Goal: Transaction & Acquisition: Purchase product/service

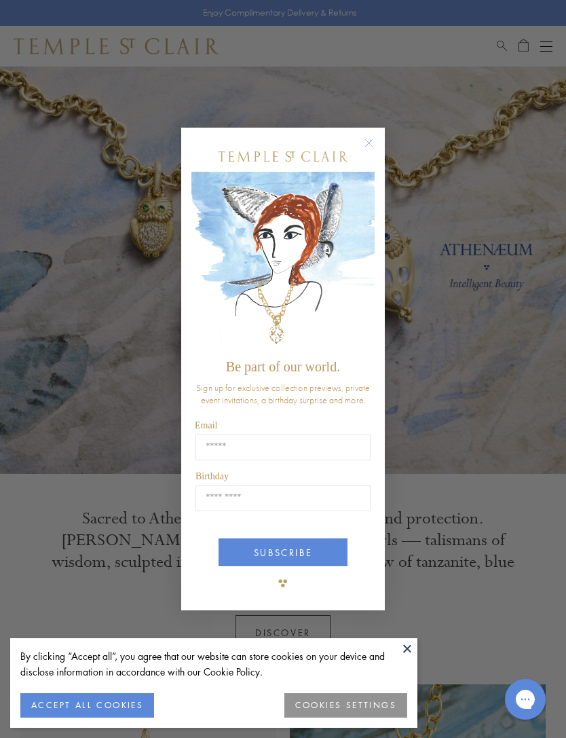
click at [372, 149] on circle "Close dialog" at bounding box center [369, 142] width 16 height 16
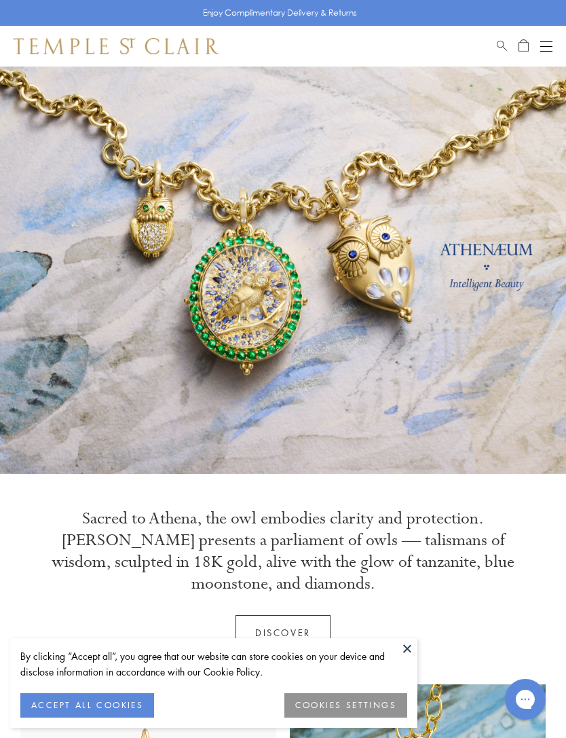
click at [552, 50] on button "Open navigation" at bounding box center [547, 46] width 12 height 16
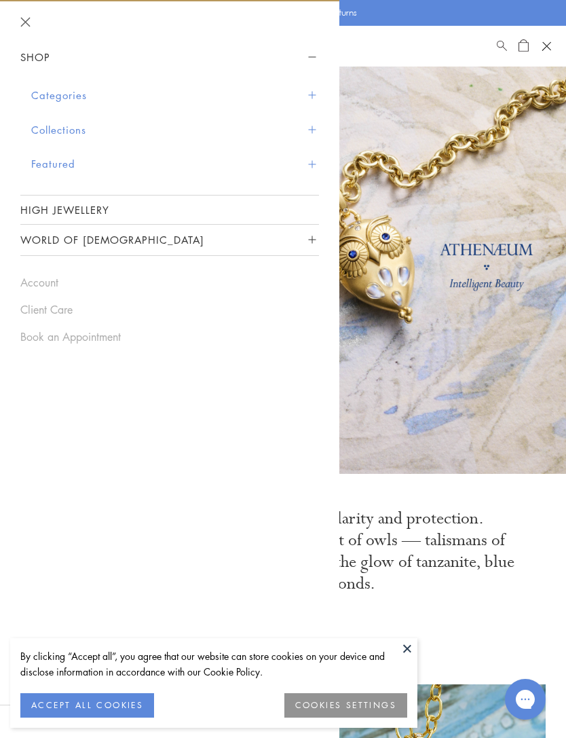
click at [52, 139] on button "Collections" at bounding box center [175, 130] width 288 height 35
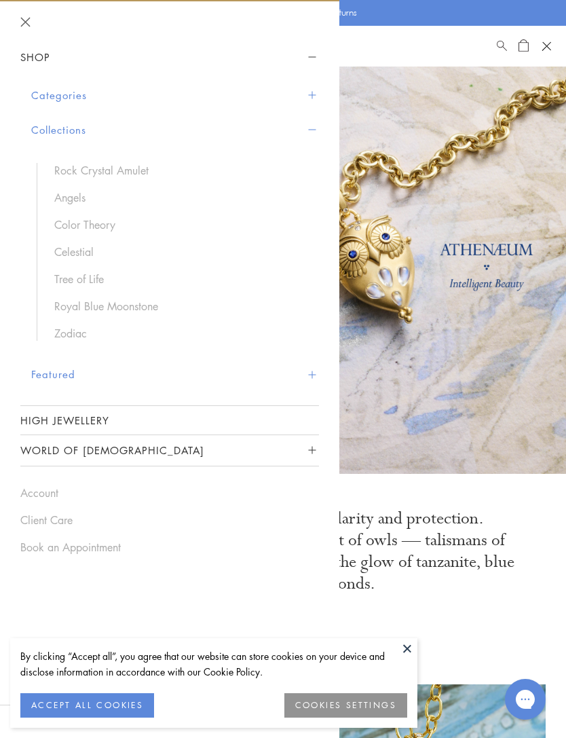
click at [65, 283] on link "Tree of Life" at bounding box center [179, 279] width 251 height 15
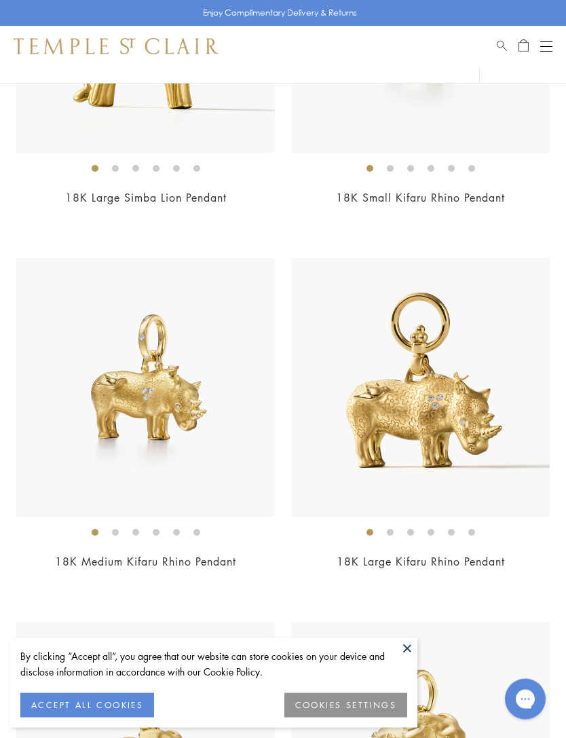
scroll to position [4138, 0]
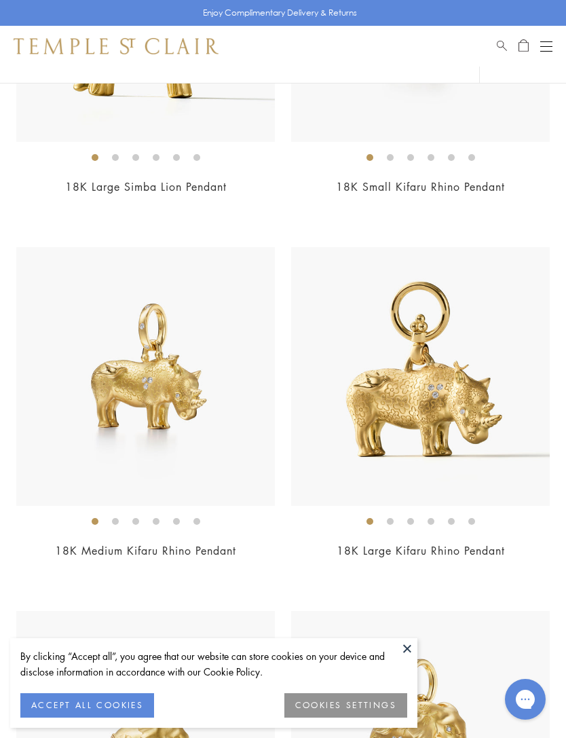
click at [168, 478] on img at bounding box center [145, 376] width 259 height 259
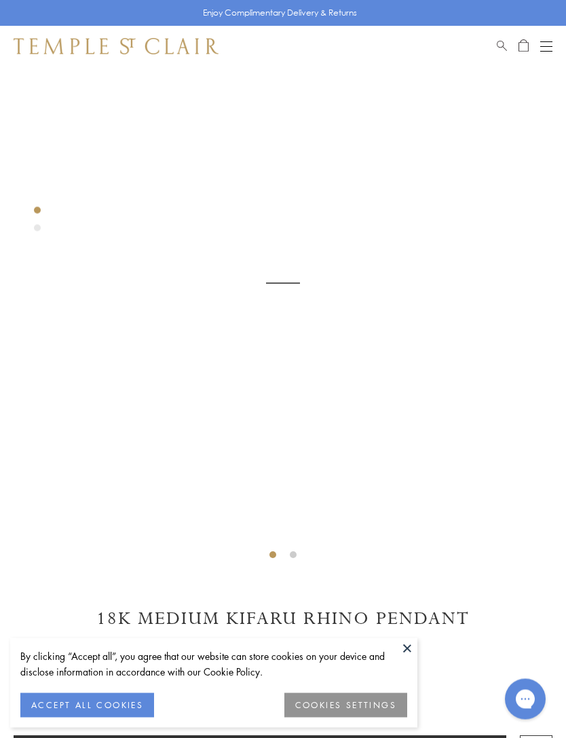
scroll to position [67, 0]
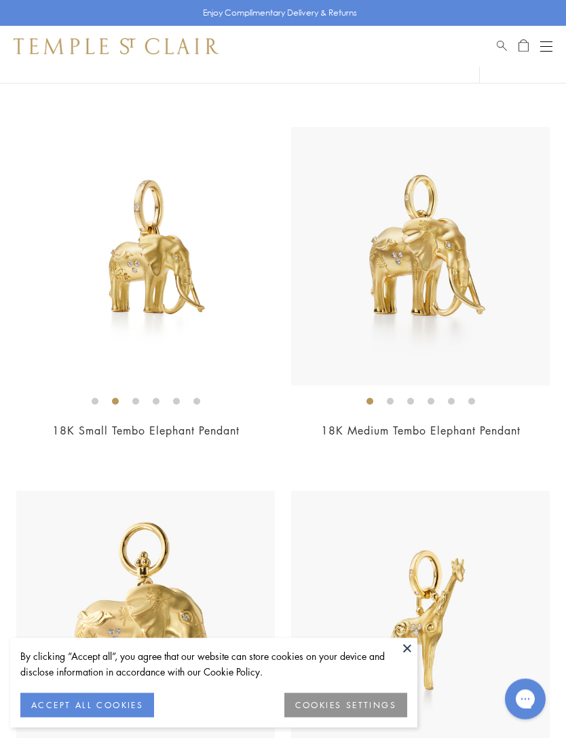
scroll to position [4622, 0]
click at [454, 343] on img at bounding box center [420, 256] width 259 height 259
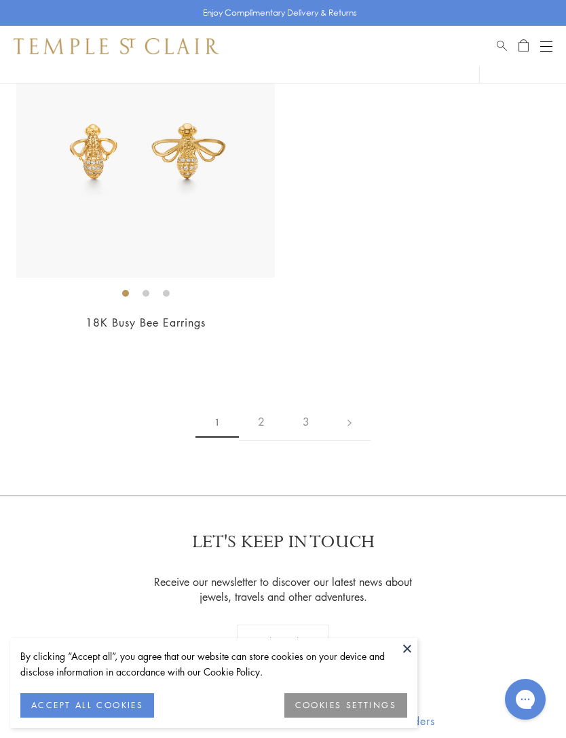
scroll to position [12036, 0]
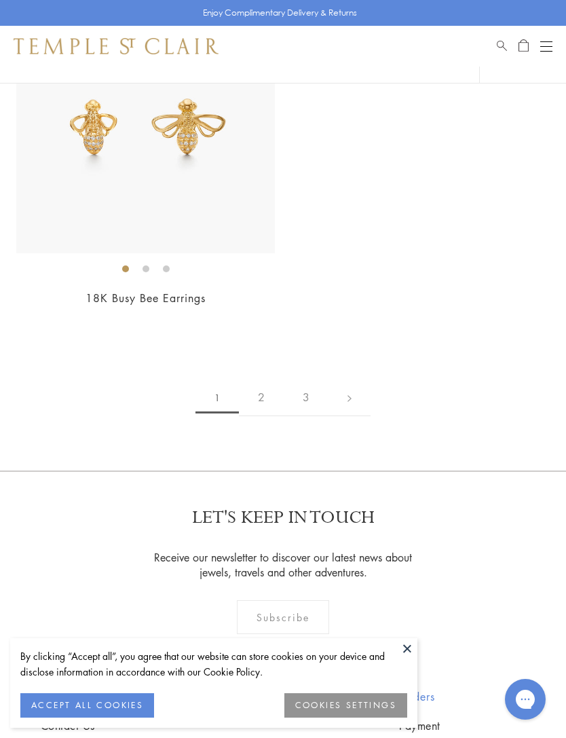
click at [255, 403] on link "2" at bounding box center [261, 397] width 45 height 37
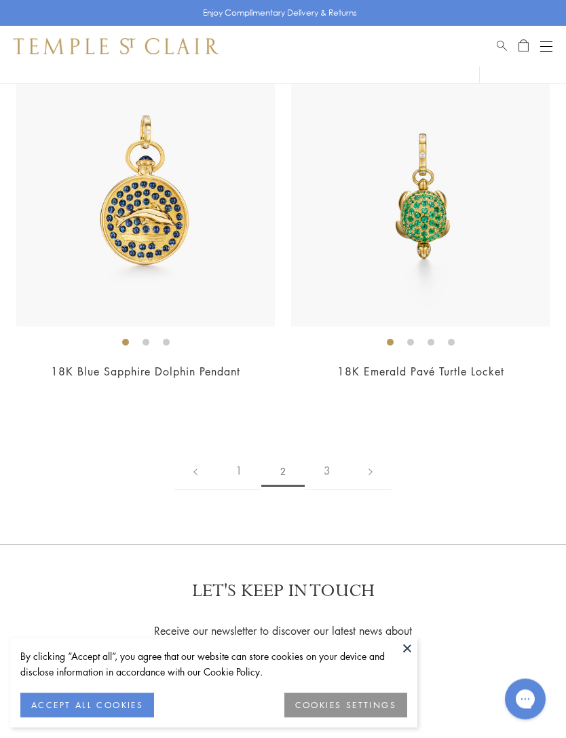
scroll to position [9050, 0]
click at [323, 454] on link "3" at bounding box center [327, 470] width 45 height 37
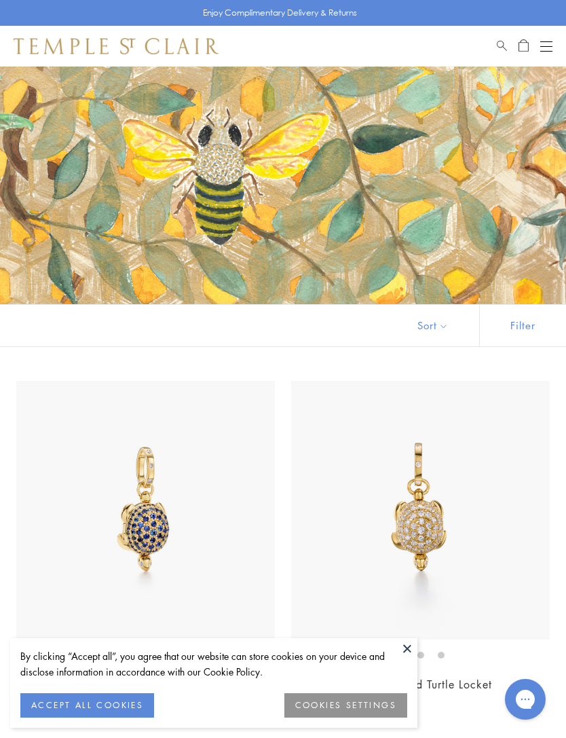
click at [545, 45] on button "Open navigation" at bounding box center [547, 46] width 12 height 16
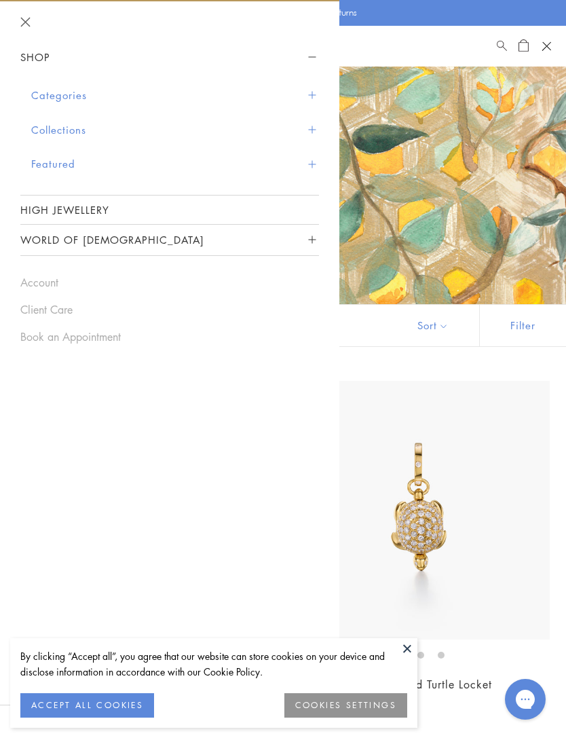
click at [60, 102] on button "Categories" at bounding box center [175, 95] width 288 height 35
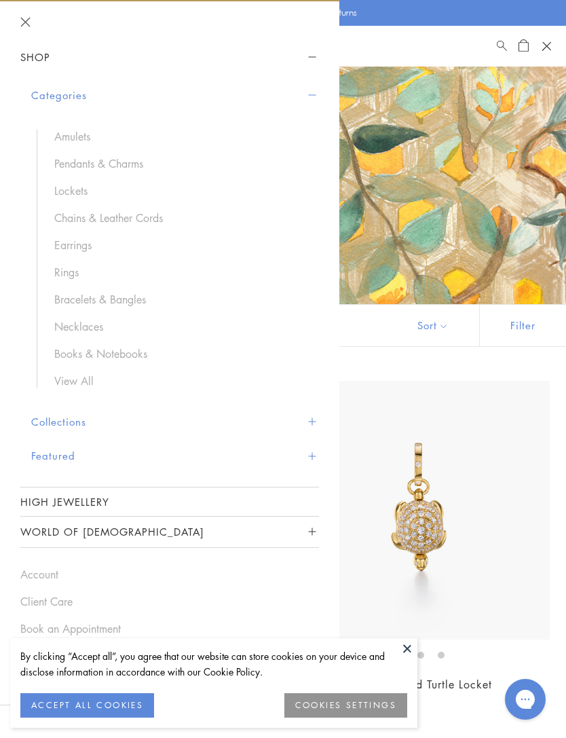
click at [68, 327] on link "Necklaces" at bounding box center [179, 326] width 251 height 15
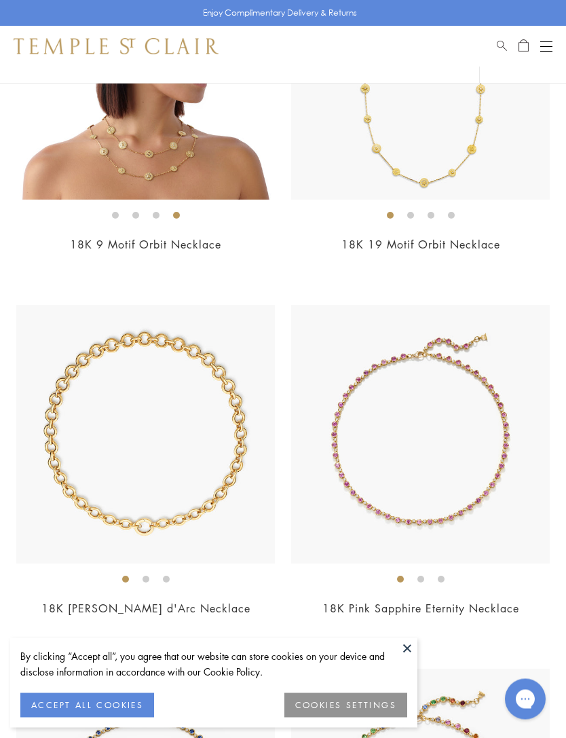
scroll to position [3936, 0]
click at [102, 497] on img at bounding box center [145, 433] width 259 height 259
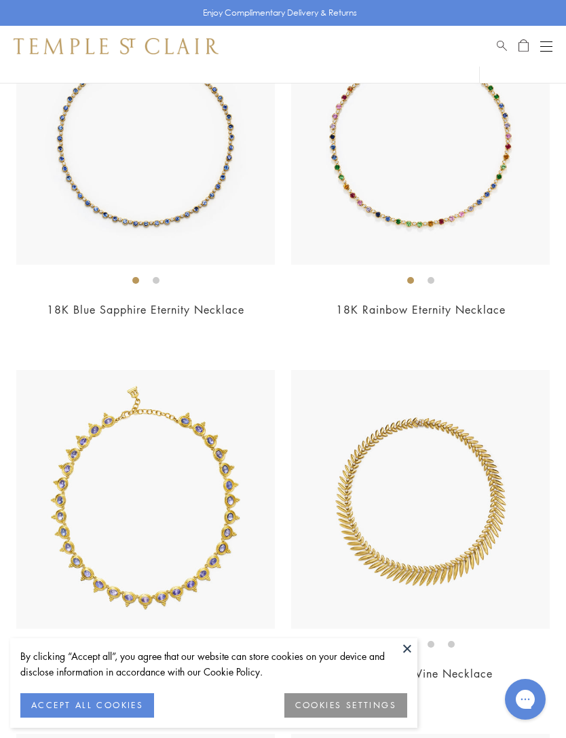
scroll to position [4599, 0]
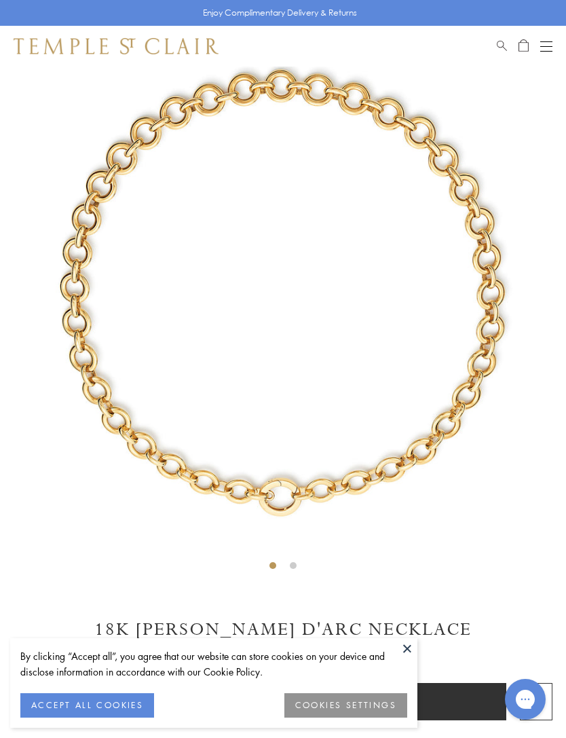
scroll to position [37, 0]
